Goal: Subscribe to service/newsletter: Subscribe to service/newsletter

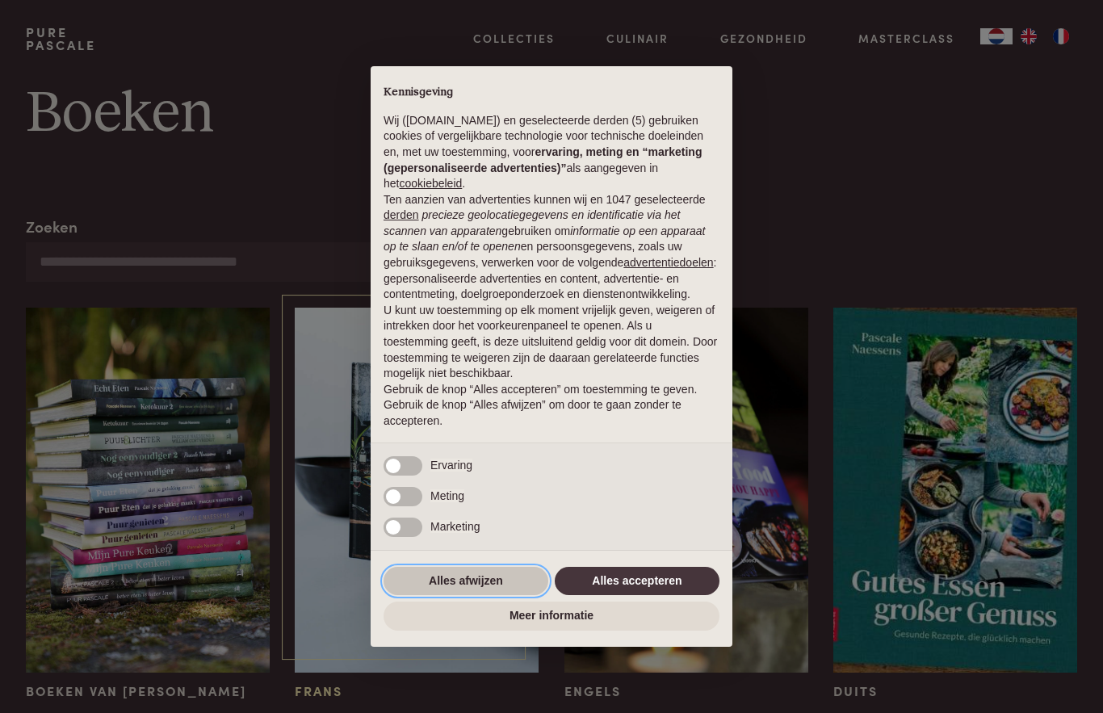
click at [477, 582] on button "Alles afwijzen" at bounding box center [466, 581] width 165 height 29
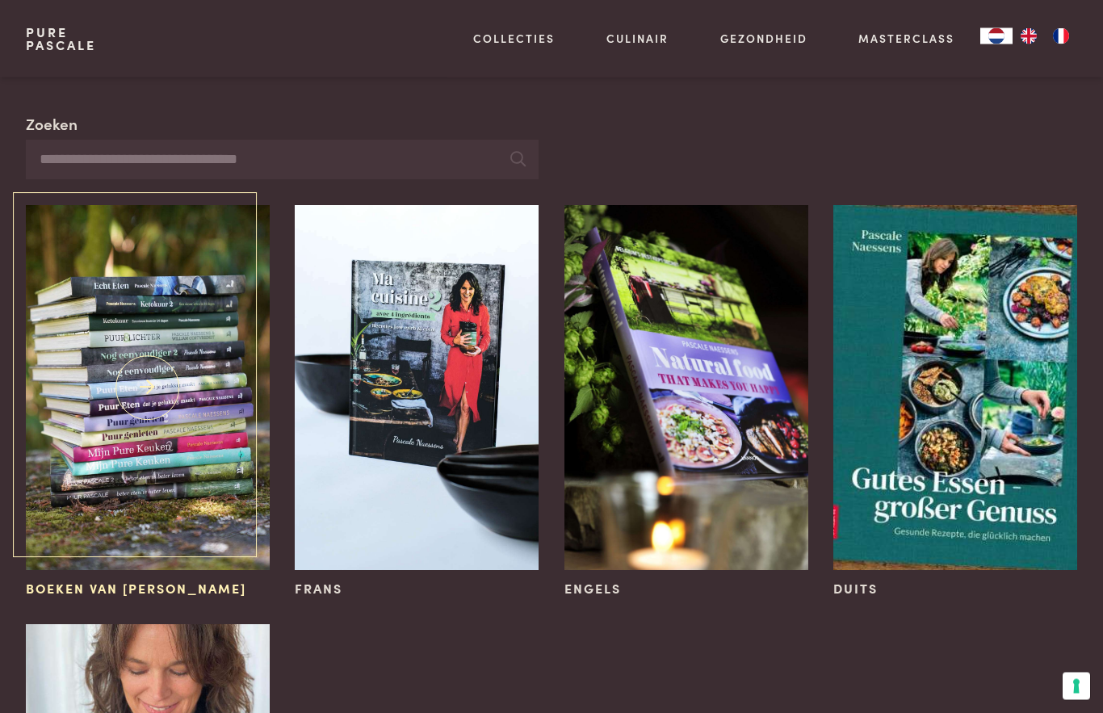
scroll to position [103, 0]
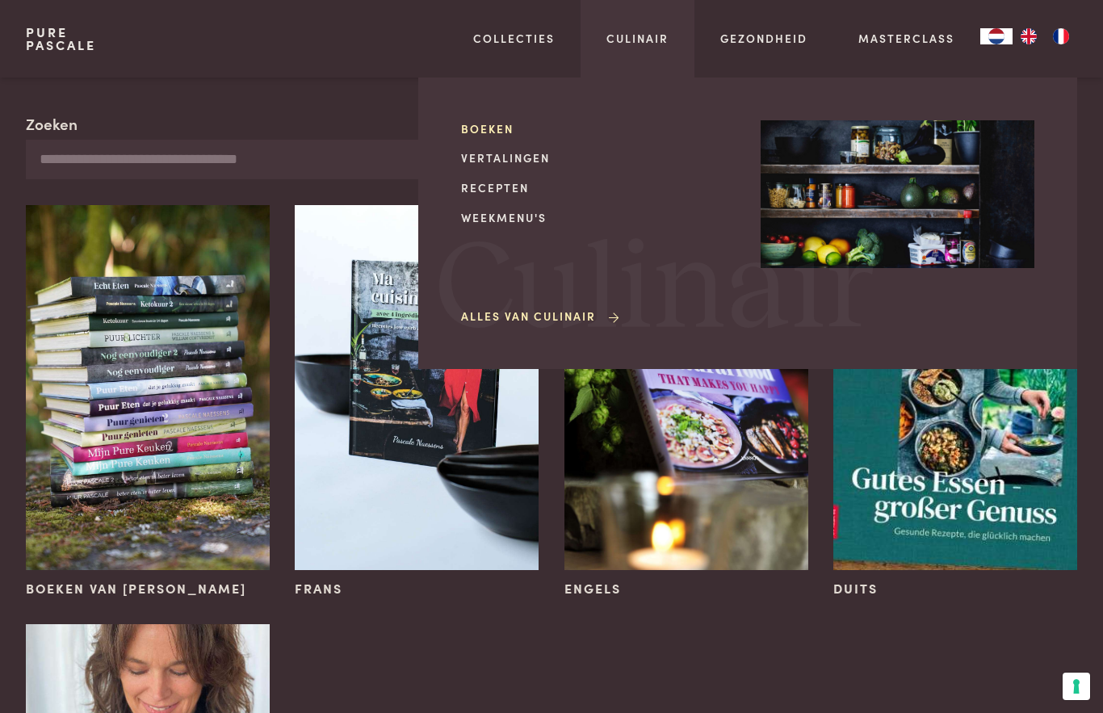
click at [485, 126] on link "Boeken" at bounding box center [598, 128] width 274 height 17
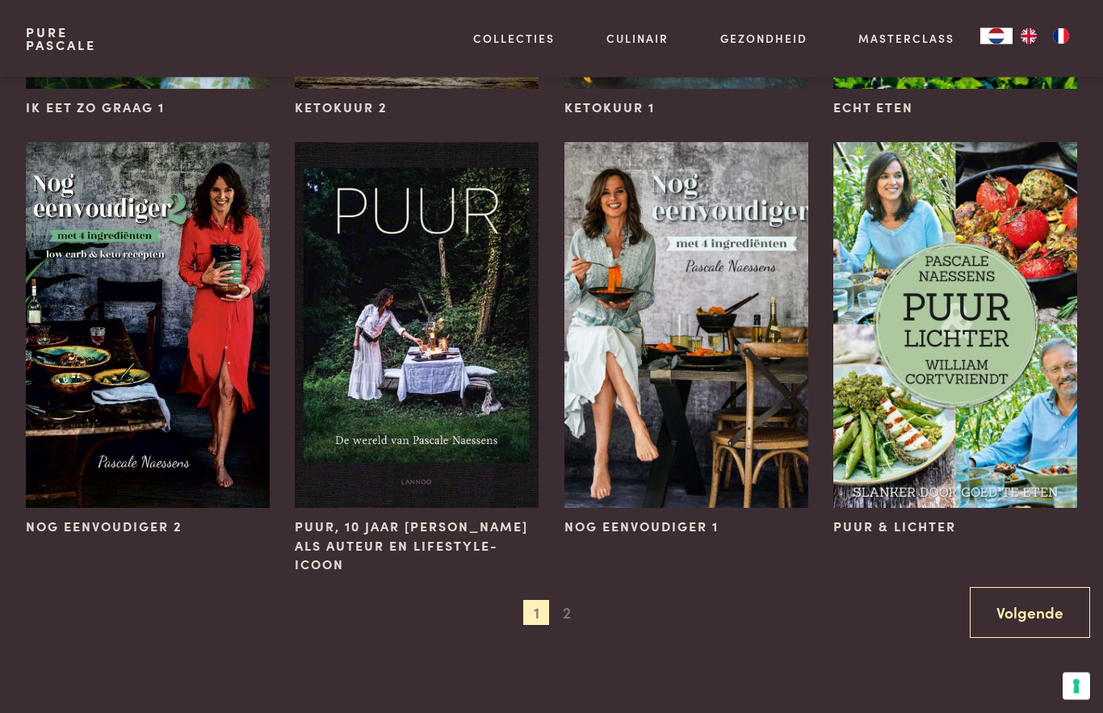
scroll to position [1368, 0]
click at [1053, 620] on link "Volgende" at bounding box center [1030, 612] width 120 height 51
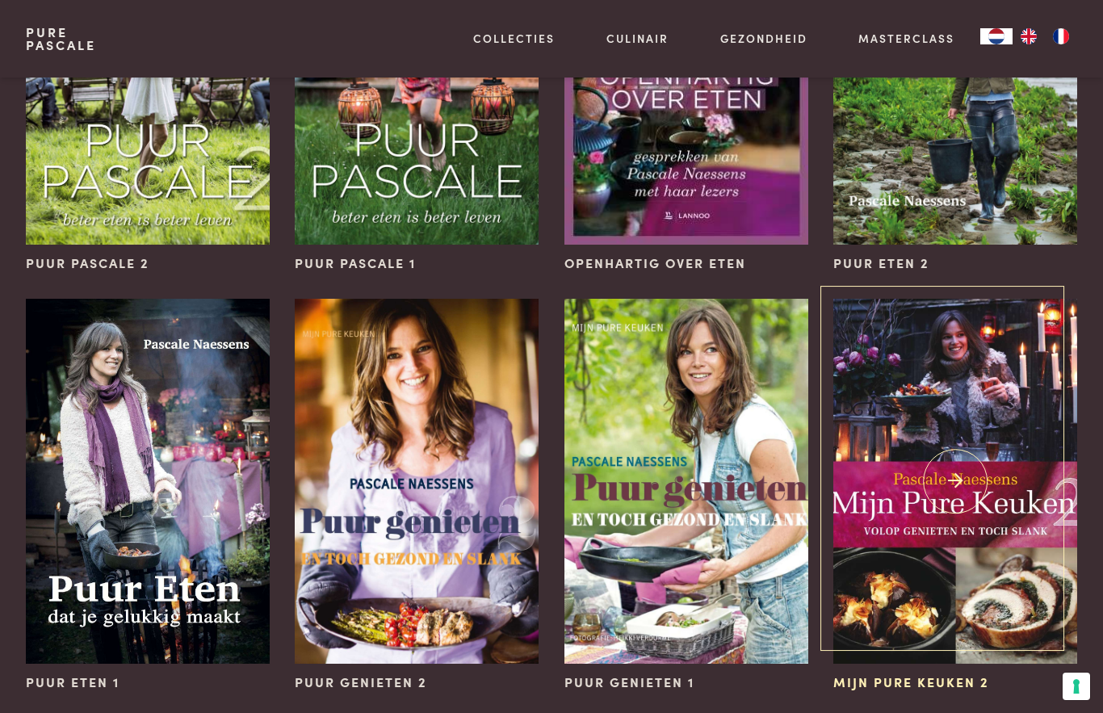
scroll to position [0, 0]
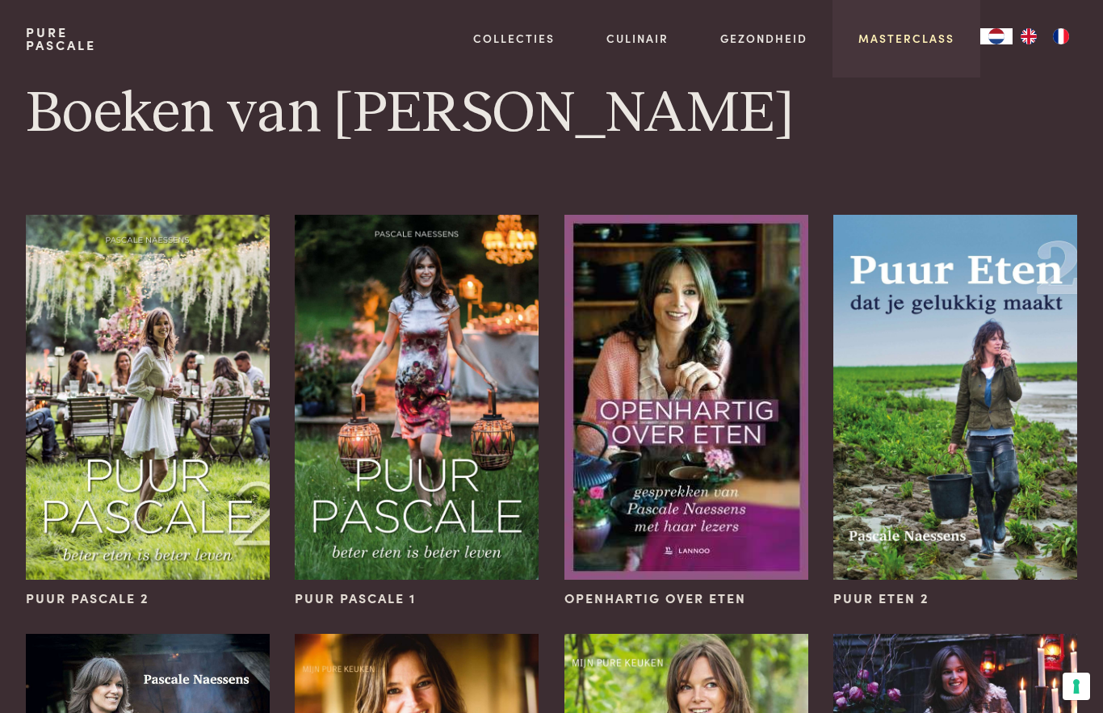
click at [909, 44] on link "Masterclass" at bounding box center [907, 38] width 96 height 17
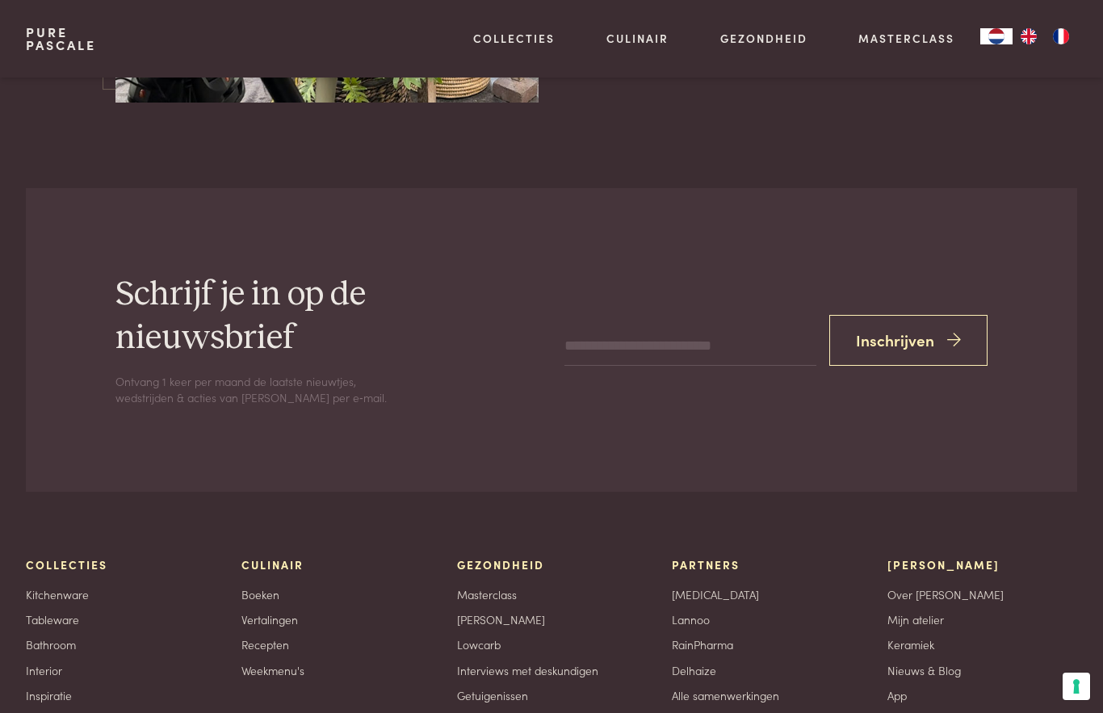
scroll to position [5165, 0]
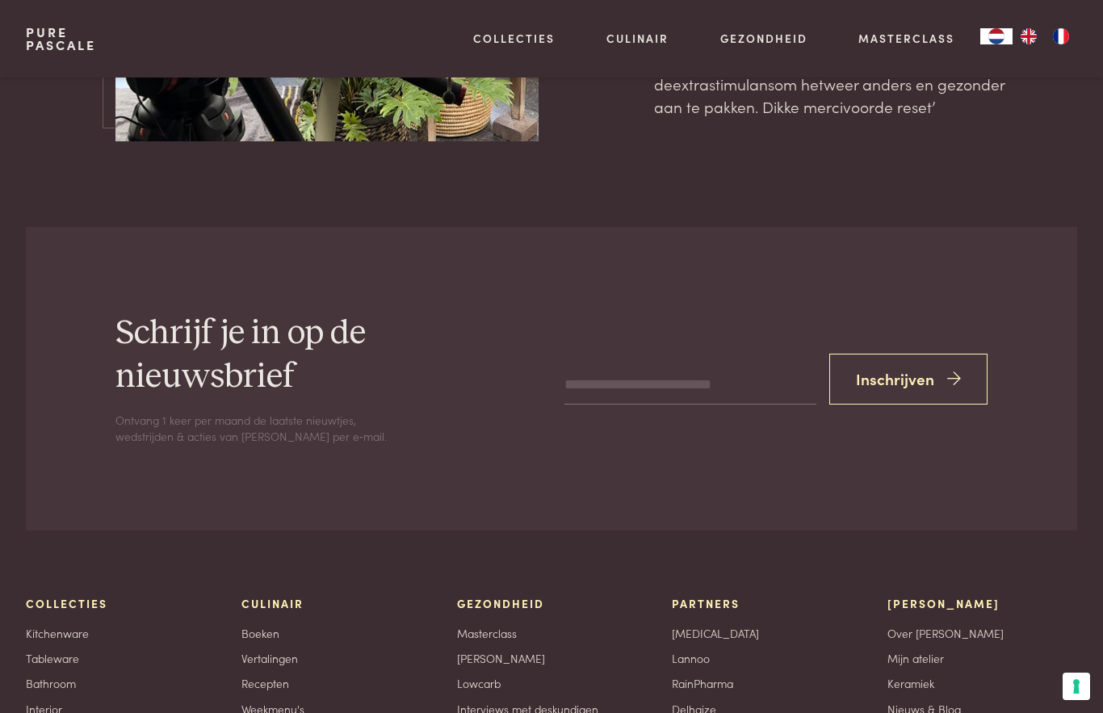
click at [633, 366] on input "email" at bounding box center [691, 385] width 252 height 39
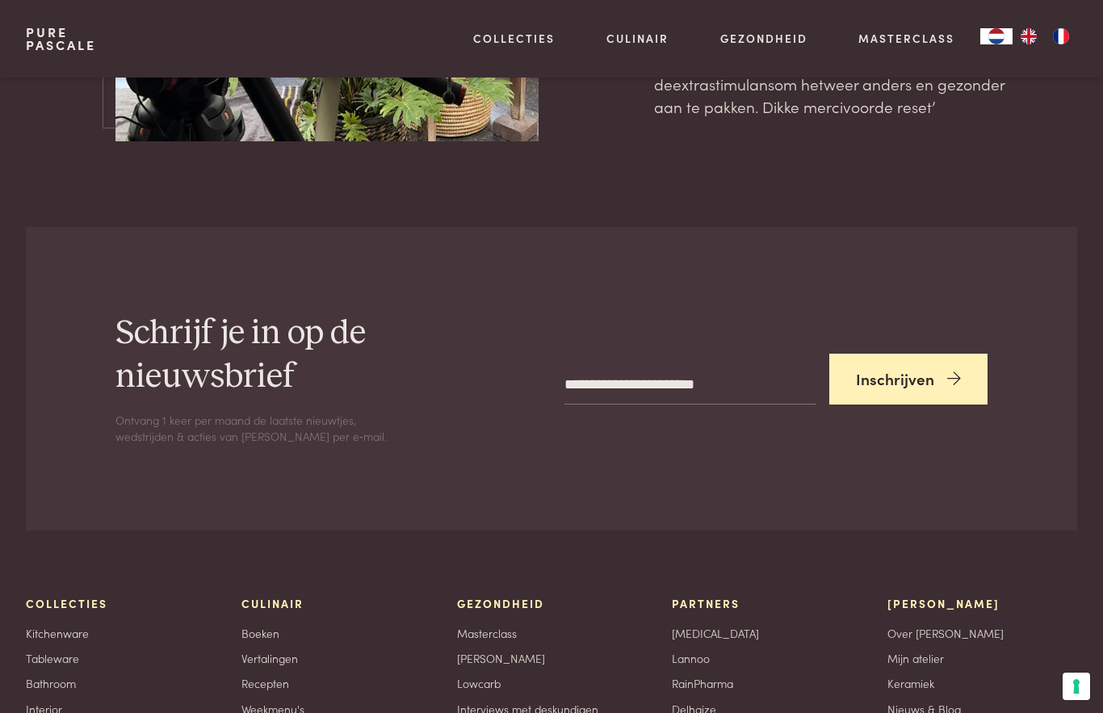
type input "**********"
click at [900, 354] on button "Inschrijven" at bounding box center [909, 379] width 158 height 51
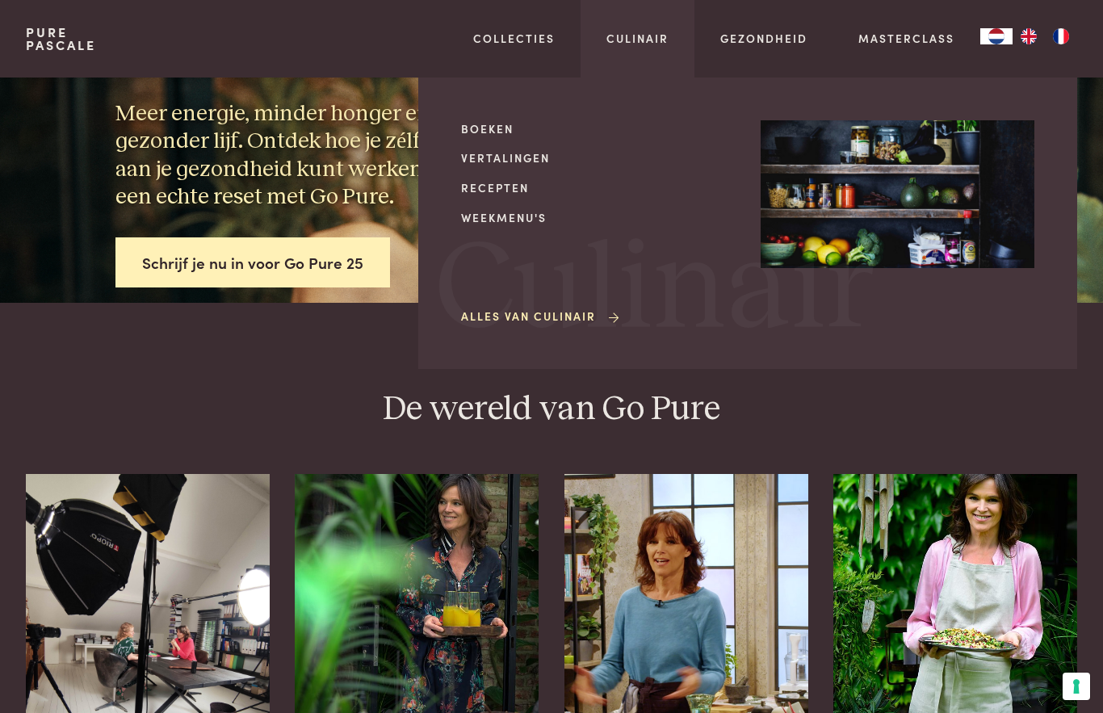
scroll to position [201, 0]
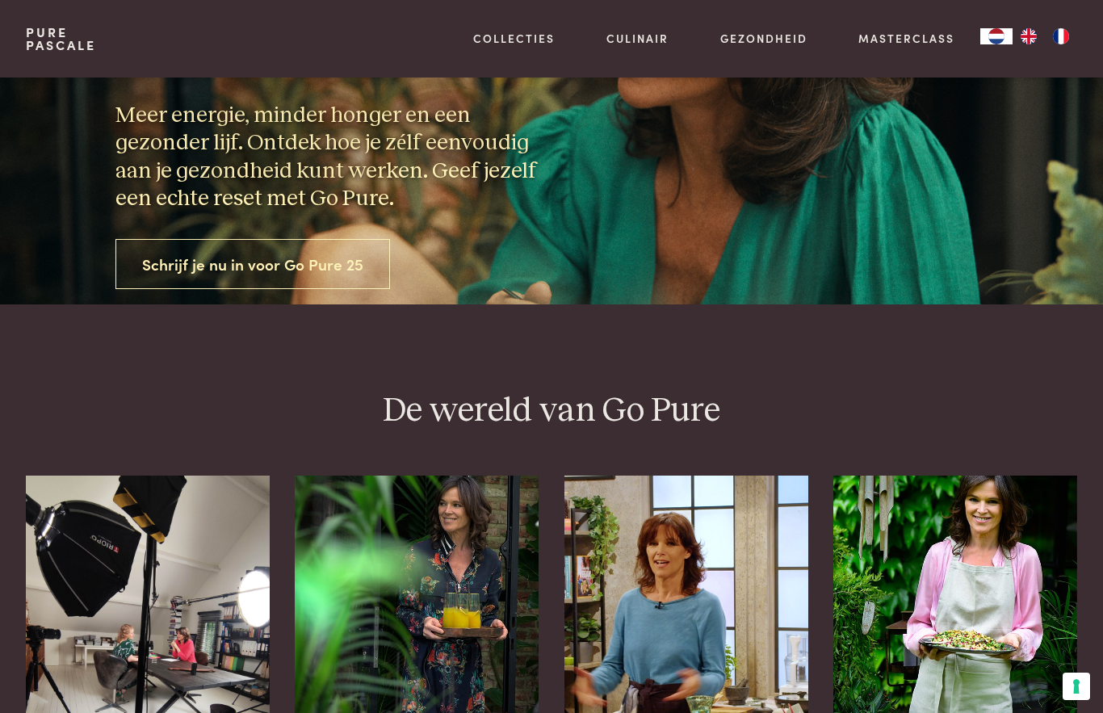
click at [249, 288] on link "Schrijf je nu in voor Go Pure 25" at bounding box center [253, 264] width 275 height 51
